Goal: Information Seeking & Learning: Check status

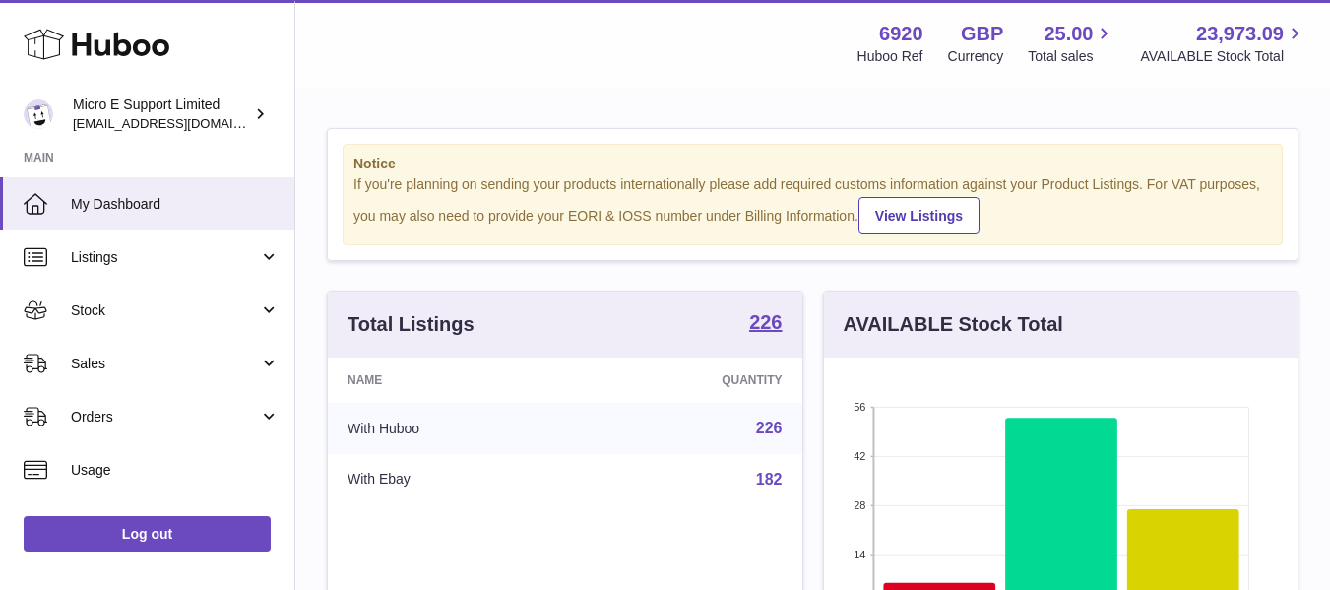
scroll to position [307, 474]
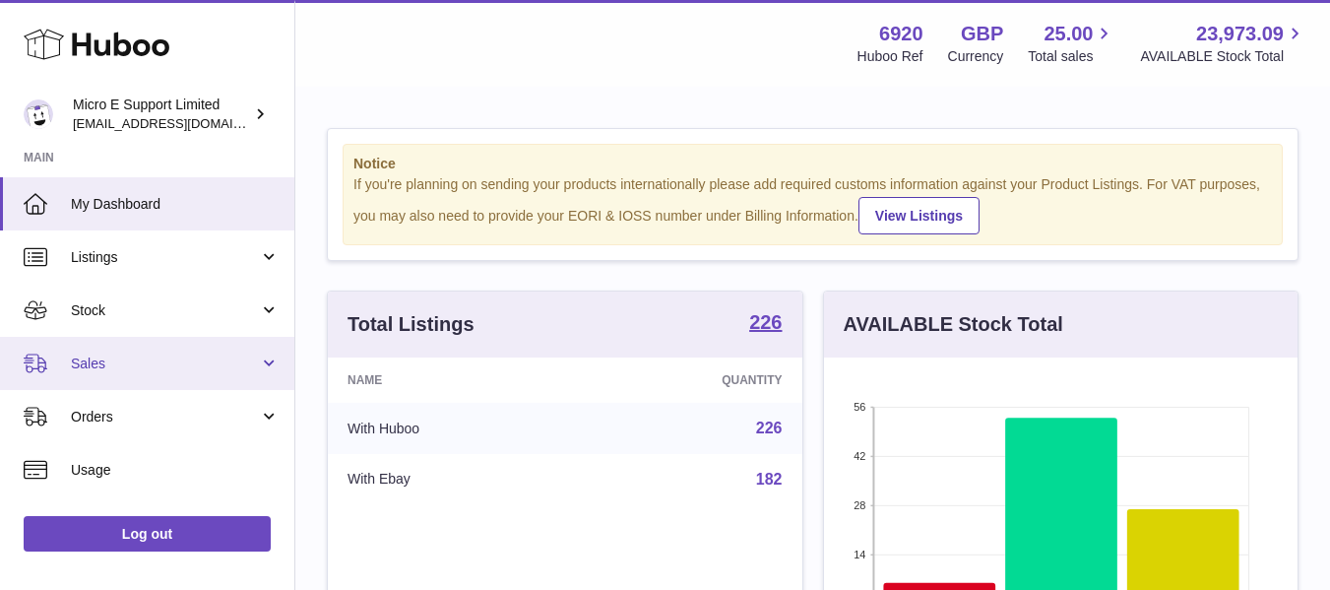
scroll to position [307, 474]
click at [262, 364] on link "Sales" at bounding box center [147, 363] width 294 height 53
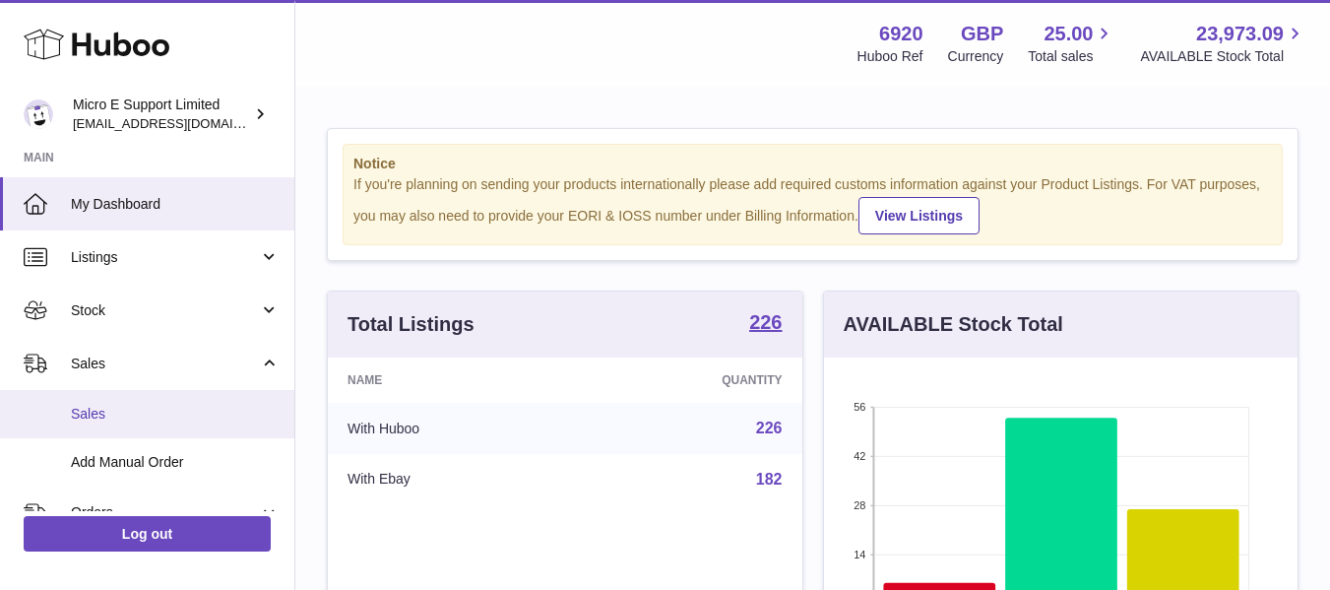
click at [133, 428] on link "Sales" at bounding box center [147, 414] width 294 height 48
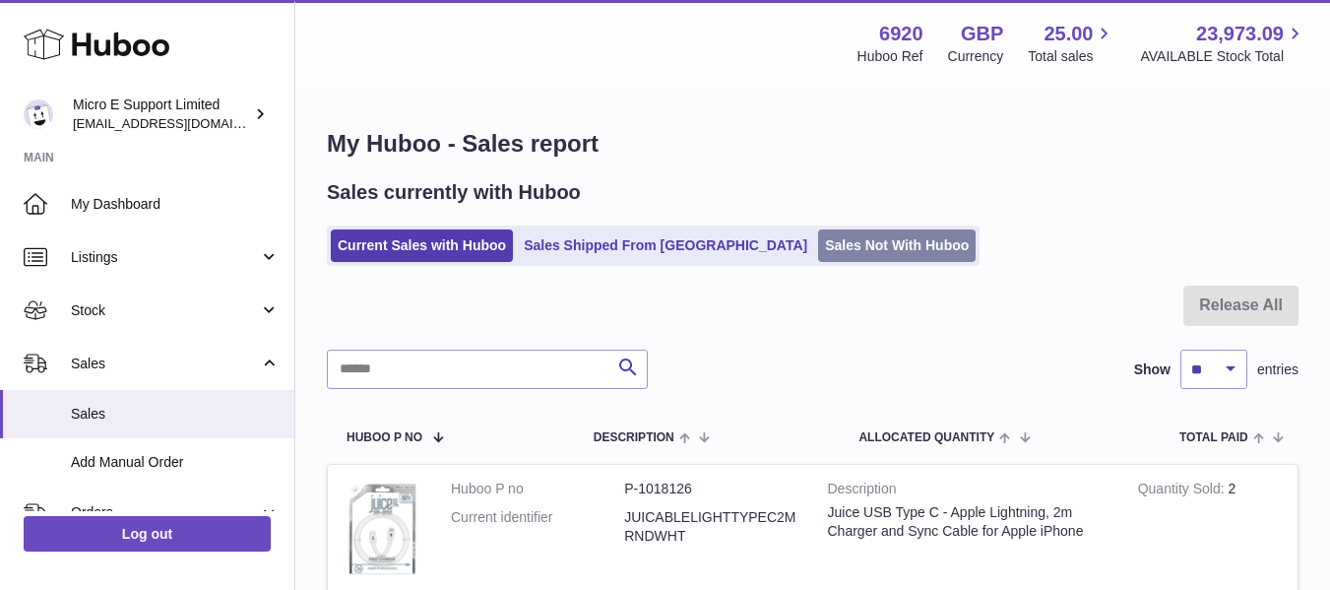
click at [818, 244] on link "Sales Not With Huboo" at bounding box center [897, 245] width 158 height 32
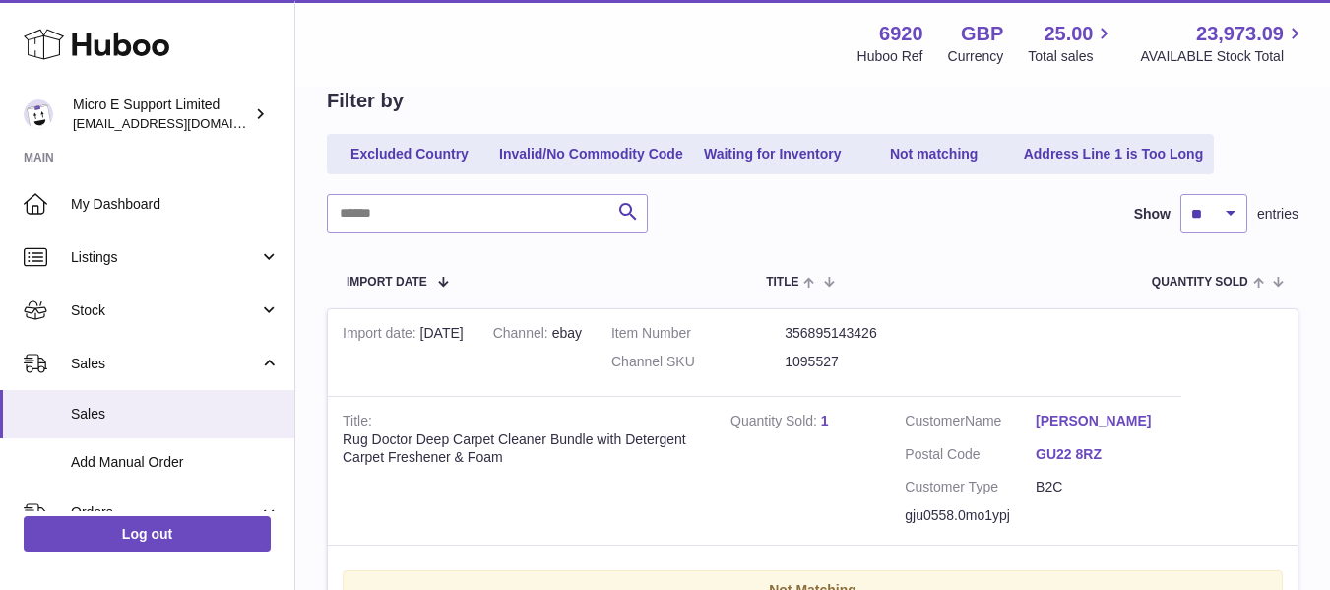
scroll to position [295, 0]
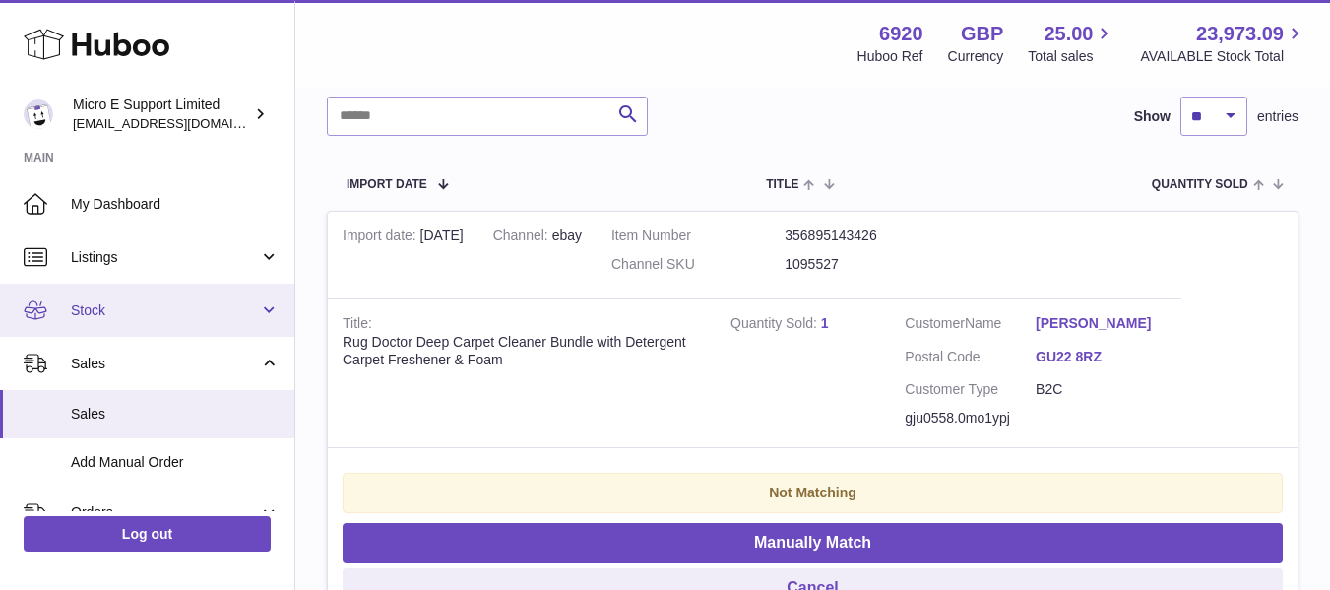
click at [102, 312] on span "Stock" at bounding box center [165, 310] width 188 height 19
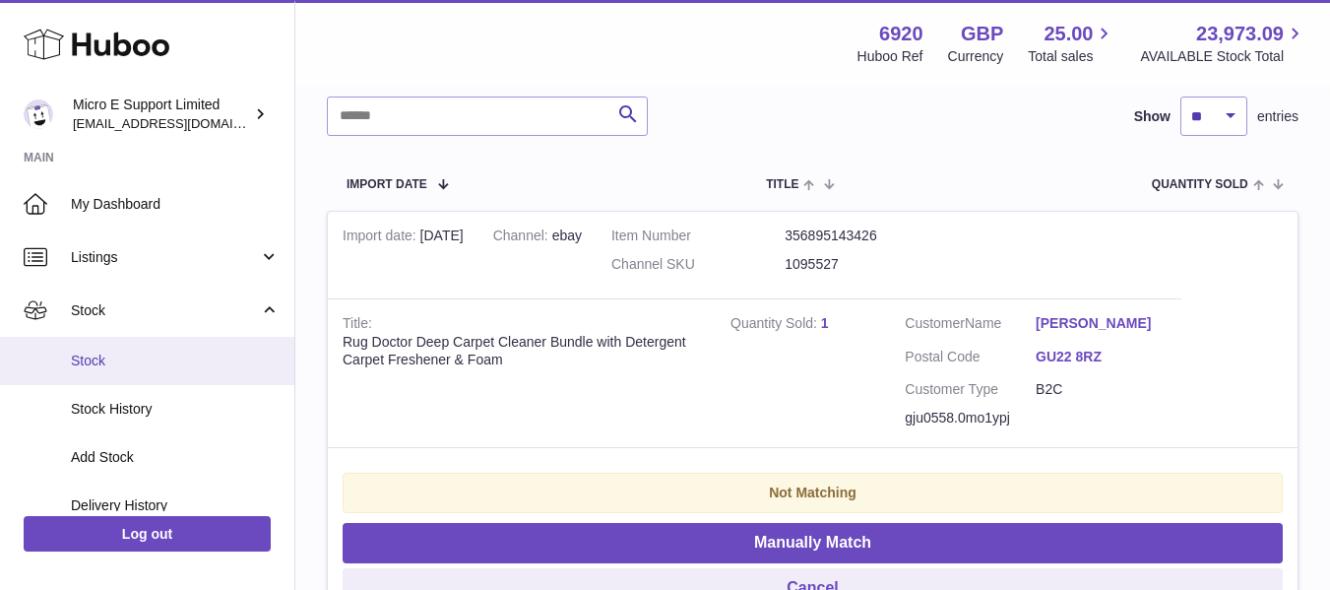
click at [109, 363] on span "Stock" at bounding box center [175, 361] width 209 height 19
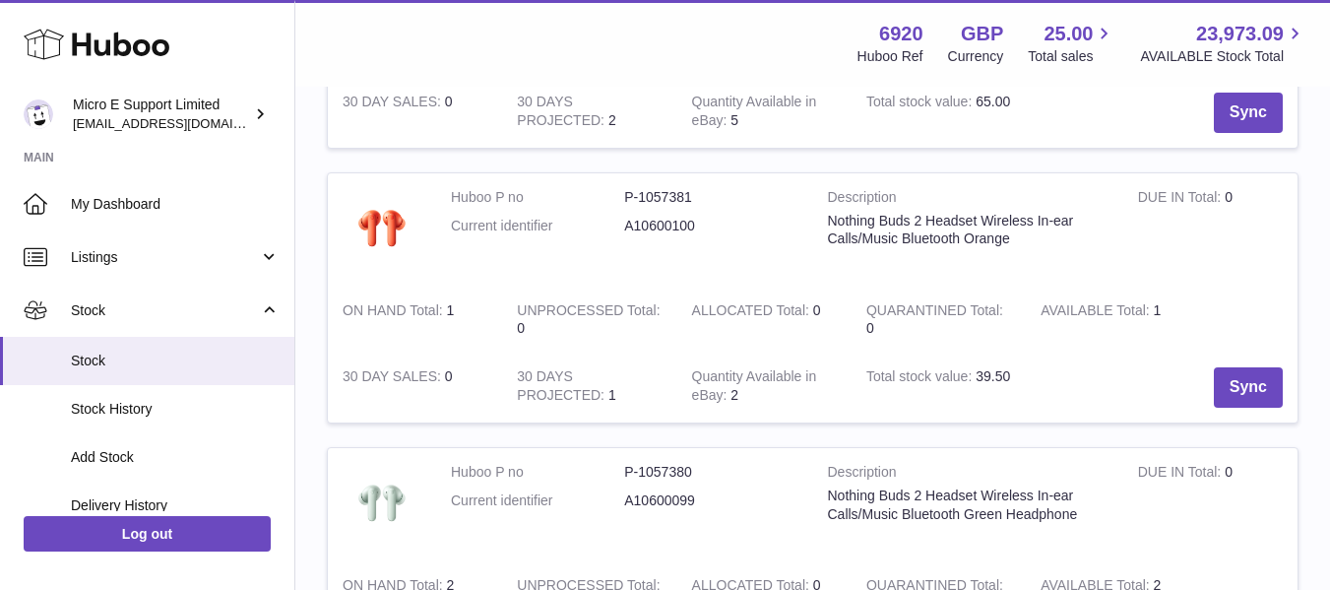
scroll to position [1871, 0]
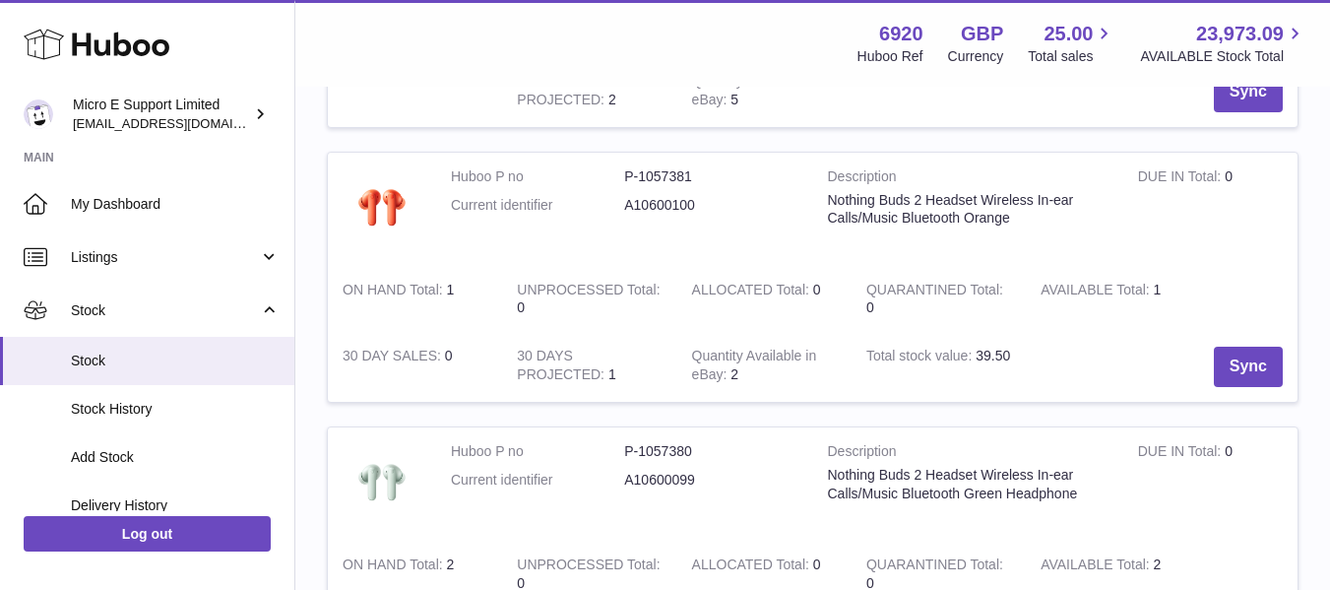
click at [653, 201] on dd "A10600100" at bounding box center [710, 205] width 173 height 19
copy dd "A10600100"
